Goal: Transaction & Acquisition: Purchase product/service

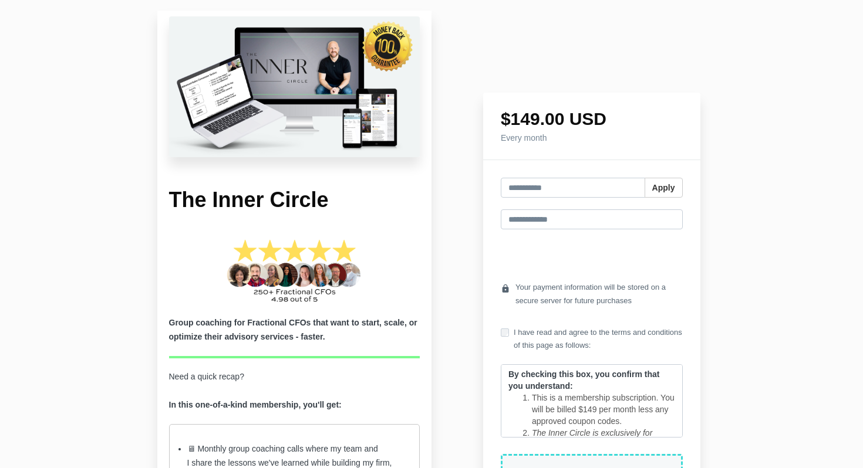
scroll to position [1, 0]
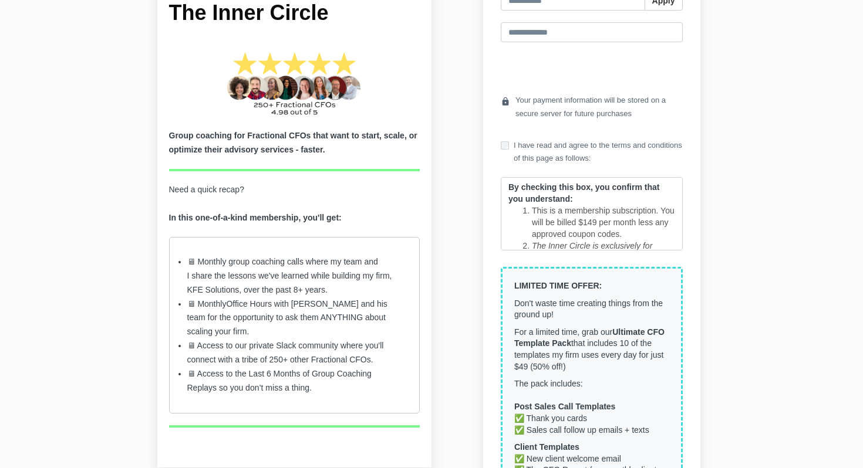
scroll to position [218, 0]
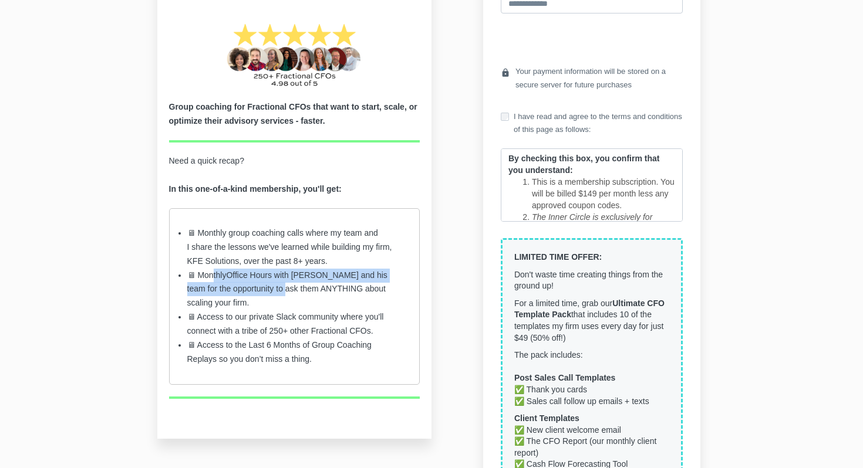
drag, startPoint x: 213, startPoint y: 279, endPoint x: 317, endPoint y: 296, distance: 105.9
click at [310, 291] on li "🖥 Monthly Office Hours with [PERSON_NAME] and his team for the opportunity to a…" at bounding box center [294, 290] width 215 height 42
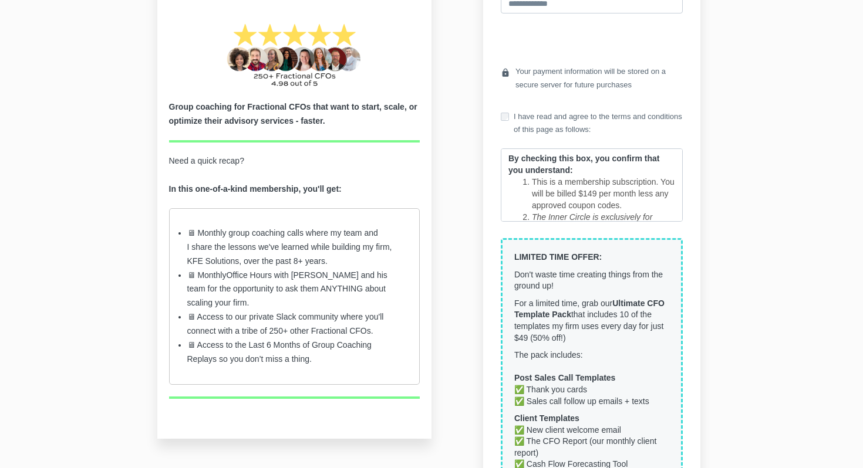
click at [319, 297] on li "🖥 Monthly Office Hours with [PERSON_NAME] and his team for the opportunity to a…" at bounding box center [294, 290] width 215 height 42
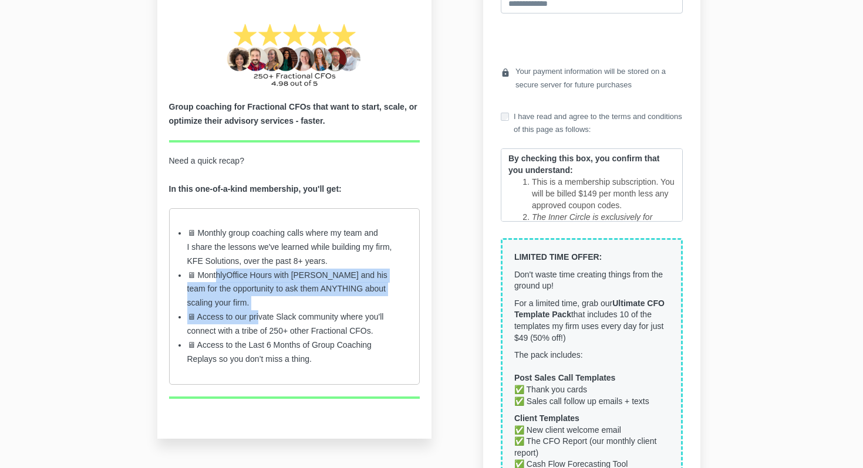
drag, startPoint x: 256, startPoint y: 310, endPoint x: 217, endPoint y: 270, distance: 56.0
click at [217, 276] on ul "🖥 Monthly group coaching calls where my team and I share the lessons we've lear…" at bounding box center [294, 296] width 251 height 177
click at [217, 270] on span "🖥 Monthly" at bounding box center [206, 274] width 39 height 9
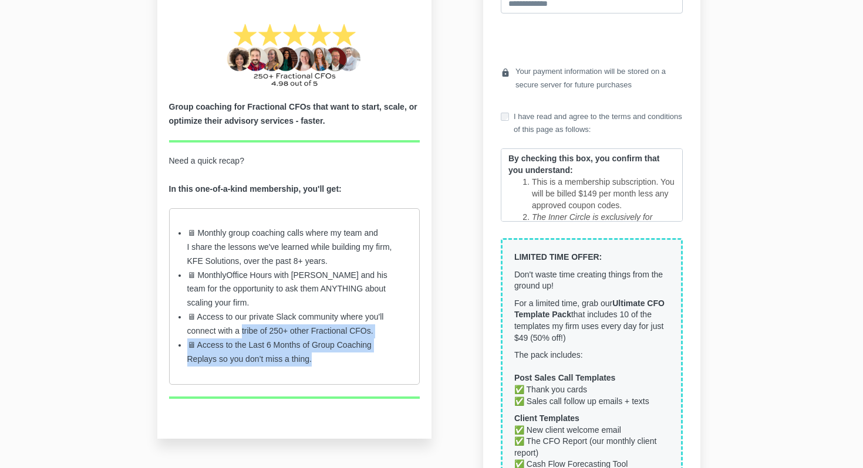
drag, startPoint x: 244, startPoint y: 332, endPoint x: 265, endPoint y: 383, distance: 54.7
click at [273, 387] on div "Group coaching for Fractional CFOs that want to start, scale, or optimize their…" at bounding box center [294, 222] width 251 height 400
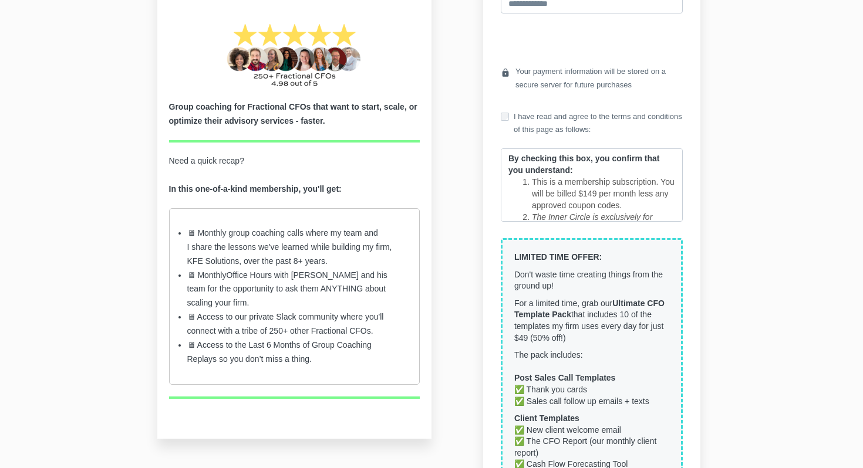
click at [308, 360] on li "🖥 Access to t he Last 6 Months of Group Coaching Replays so you don’t miss a th…" at bounding box center [294, 353] width 215 height 28
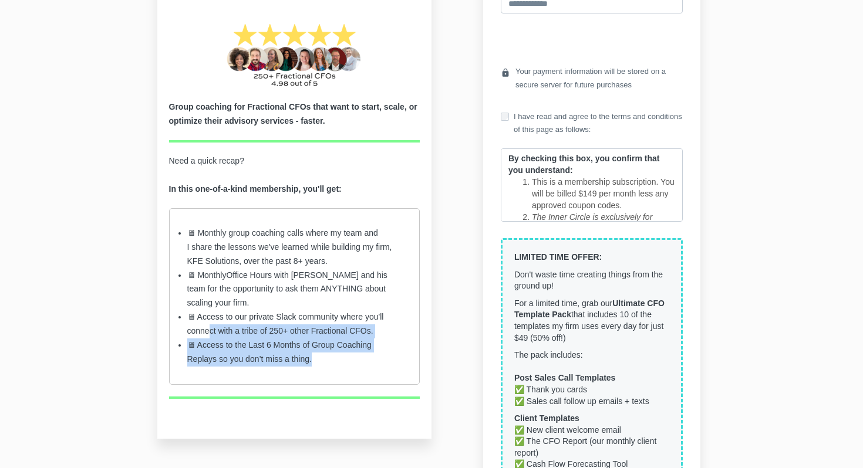
drag, startPoint x: 319, startPoint y: 360, endPoint x: 209, endPoint y: 336, distance: 112.9
click at [209, 336] on ul "🖥 Monthly group coaching calls where my team and I share the lessons we've lear…" at bounding box center [294, 296] width 251 height 177
click at [209, 336] on li "🖥 Access to our private Slack community where you'll connect with a tribe of 25…" at bounding box center [294, 324] width 215 height 28
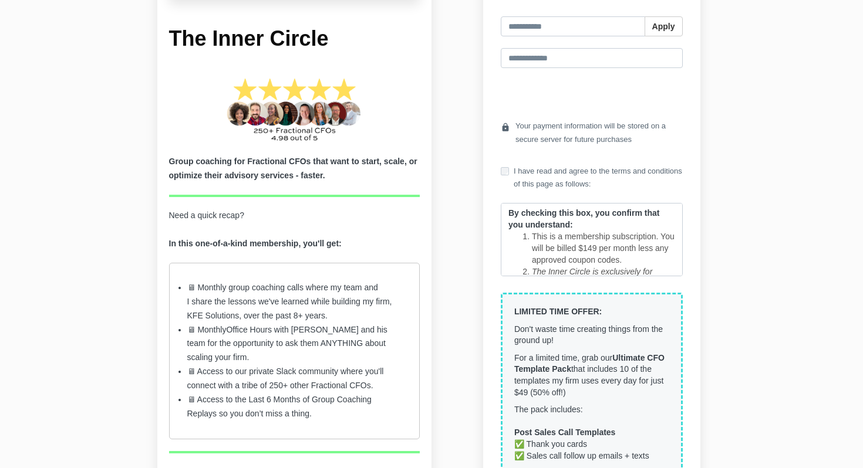
scroll to position [0, 0]
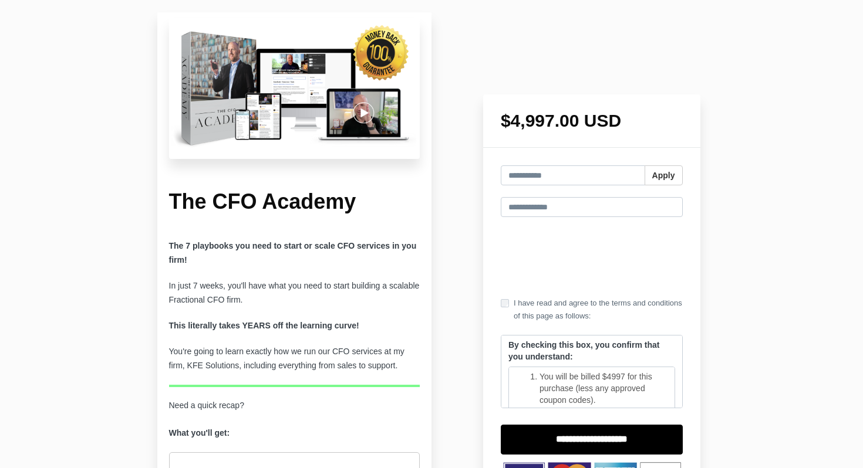
drag, startPoint x: 513, startPoint y: 121, endPoint x: 635, endPoint y: 121, distance: 122.0
click at [635, 121] on h1 "$4,997.00 USD" at bounding box center [591, 121] width 182 height 18
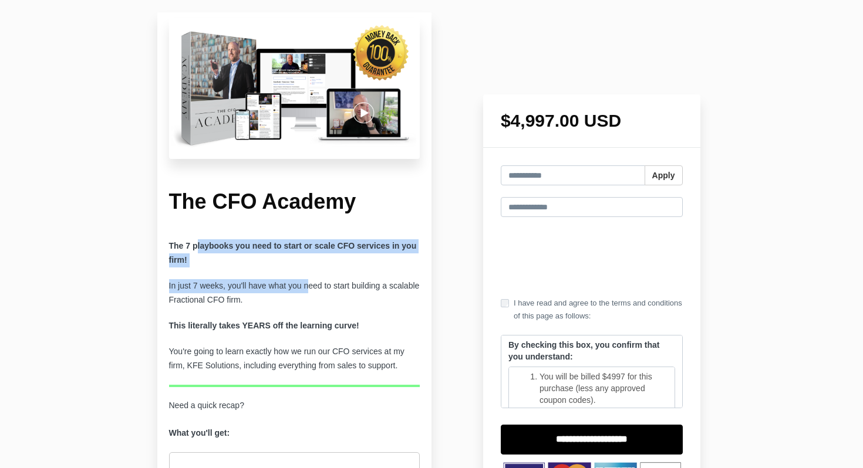
drag, startPoint x: 195, startPoint y: 248, endPoint x: 311, endPoint y: 282, distance: 120.3
click at [312, 282] on div "The 7 playbooks you need to start or scale CFO services in you firm! In just 7 …" at bounding box center [294, 473] width 251 height 468
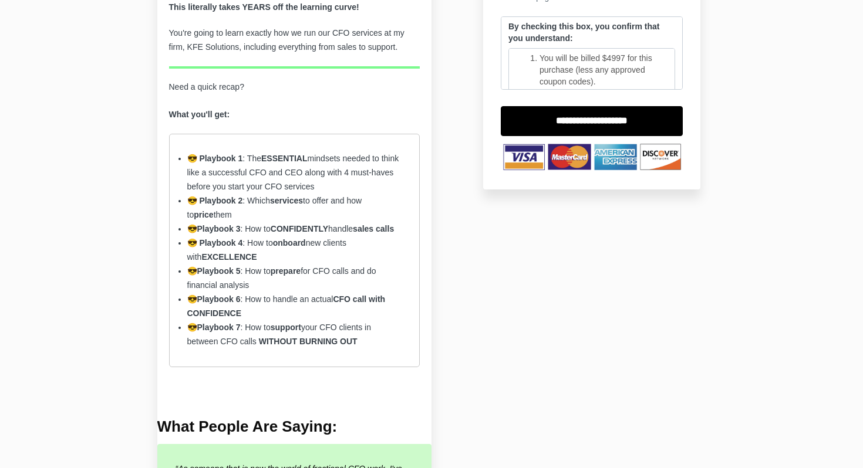
scroll to position [319, 0]
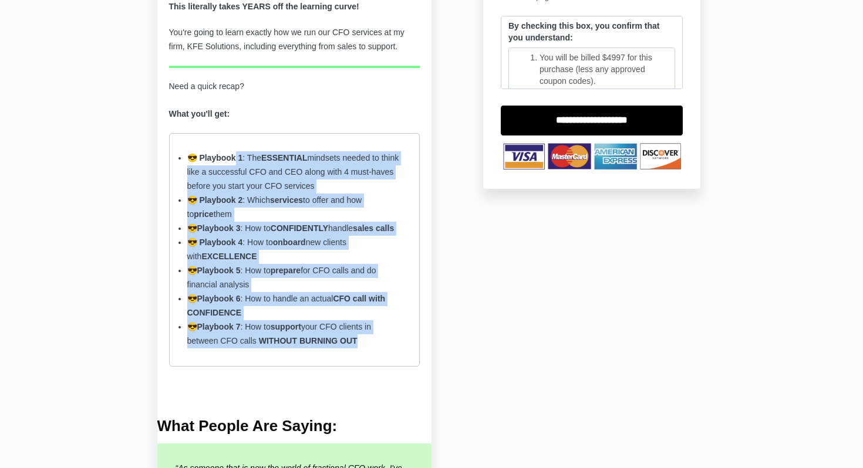
drag, startPoint x: 235, startPoint y: 154, endPoint x: 385, endPoint y: 359, distance: 254.1
click at [385, 359] on ul "😎 Playbook 1 : The ESSENTIAL mindsets needed to think like a successful CFO and…" at bounding box center [294, 249] width 251 height 233
click at [356, 346] on span "😎 Playbook 7 : How to support your CFO clients in between CFO calls" at bounding box center [279, 333] width 184 height 23
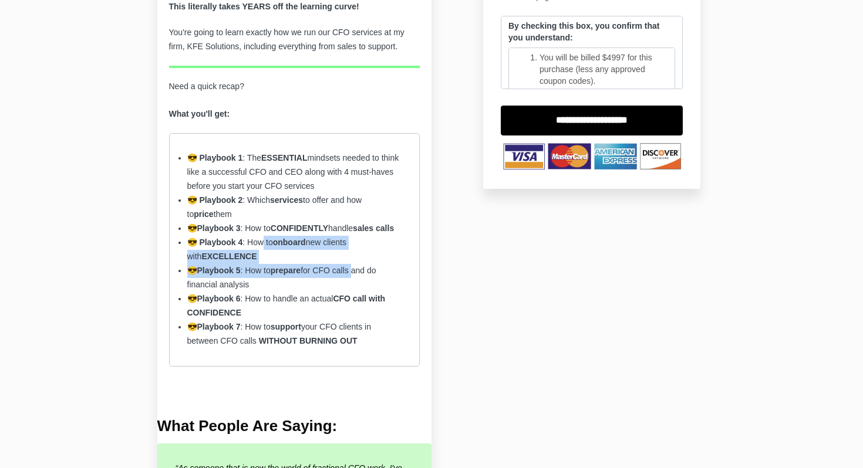
drag, startPoint x: 262, startPoint y: 255, endPoint x: 358, endPoint y: 284, distance: 100.6
click at [358, 284] on ul "😎 Playbook 1 : The ESSENTIAL mindsets needed to think like a successful CFO and…" at bounding box center [294, 249] width 251 height 233
click at [358, 284] on span "😎 Playbook 5 : How to prepare for CFO calls and do financial analysis" at bounding box center [281, 277] width 189 height 23
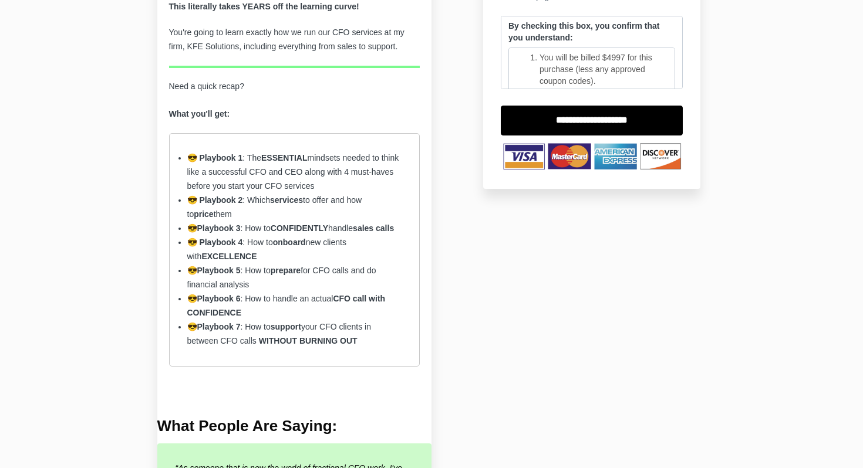
drag, startPoint x: 241, startPoint y: 285, endPoint x: 347, endPoint y: 293, distance: 106.5
click at [347, 292] on li "😎 Playbook 5 : How to prepare for CFO calls and do financial analysis" at bounding box center [294, 278] width 215 height 28
click at [268, 319] on li "😎 Playbook 6 : How to handle an actual CFO call with CONFIDENCE" at bounding box center [294, 306] width 215 height 28
drag, startPoint x: 275, startPoint y: 309, endPoint x: 343, endPoint y: 311, distance: 68.7
click at [343, 311] on span "😎 Playbook 6 : How to handle an actual CFO call with CONFIDENCE" at bounding box center [286, 305] width 198 height 23
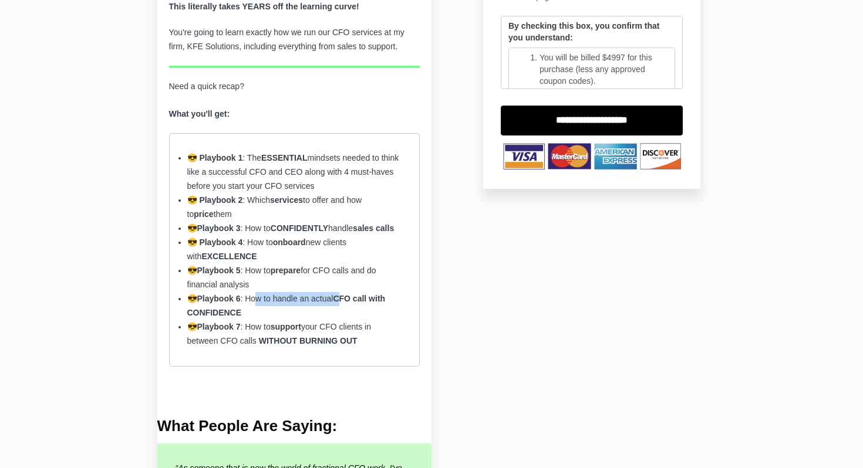
click at [343, 311] on strong "CFO call with CONFIDENCE" at bounding box center [286, 305] width 198 height 23
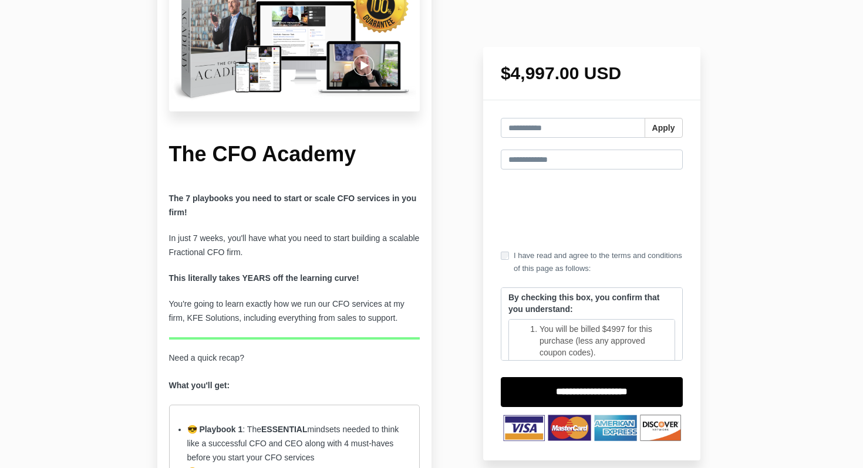
scroll to position [0, 0]
